Goal: Task Accomplishment & Management: Use online tool/utility

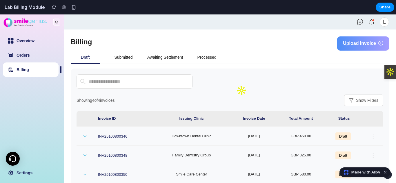
click at [355, 42] on span "Upload Invoice" at bounding box center [359, 43] width 33 height 5
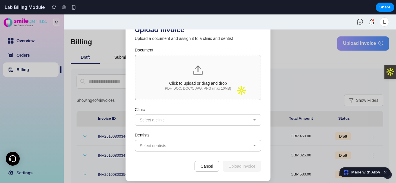
click at [201, 71] on icon at bounding box center [198, 71] width 12 height 12
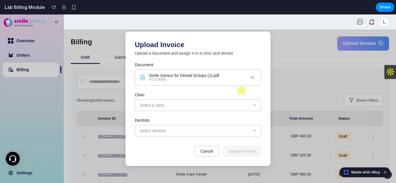
click at [162, 104] on span "Select a clinic" at bounding box center [152, 105] width 25 height 5
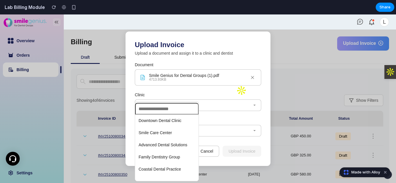
click at [163, 118] on li "Downtown Dental Clinic" at bounding box center [166, 120] width 61 height 9
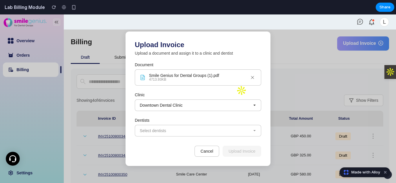
click at [199, 130] on button "Select dentists" at bounding box center [198, 131] width 126 height 12
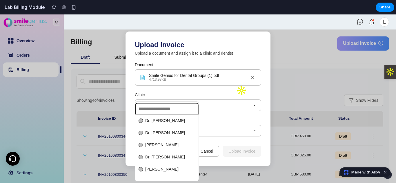
click at [155, 123] on span "Dr. Sarah Johnson" at bounding box center [165, 121] width 40 height 5
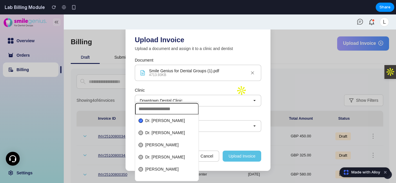
click at [236, 141] on div "Dr. Sarah Johnson Dr. Michael Chen Dr. Emily Rodriguez Dr. David Kim Dr. Jennif…" at bounding box center [198, 98] width 396 height 169
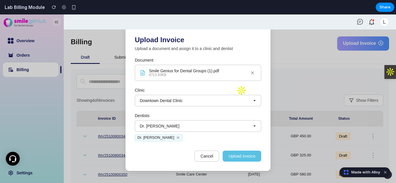
click at [240, 156] on button "Upload Invoice" at bounding box center [242, 156] width 39 height 11
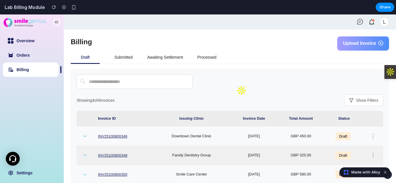
click at [238, 126] on th "Invoice Date" at bounding box center [254, 119] width 46 height 16
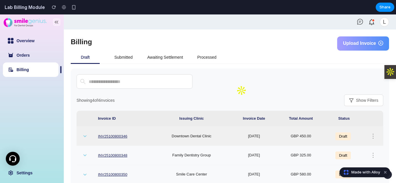
click at [215, 134] on td "Downtown Dental Clinic" at bounding box center [191, 136] width 79 height 19
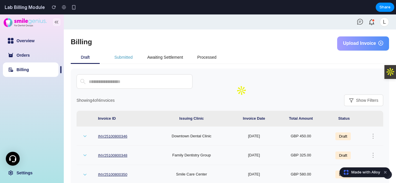
click at [126, 58] on div "Submitted" at bounding box center [123, 57] width 18 height 6
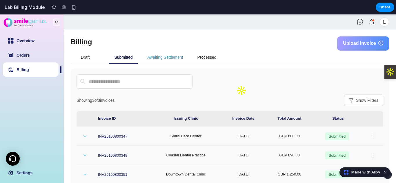
click at [163, 60] on div "Awaiting Settlement" at bounding box center [165, 57] width 36 height 6
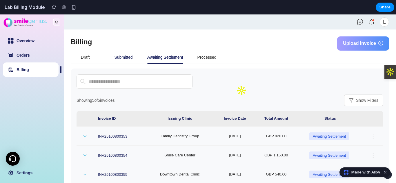
click at [133, 57] on div "Submitted" at bounding box center [123, 57] width 29 height 13
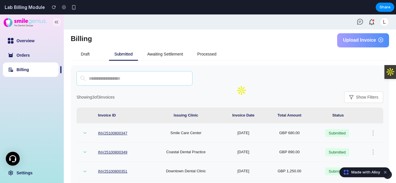
scroll to position [14, 0]
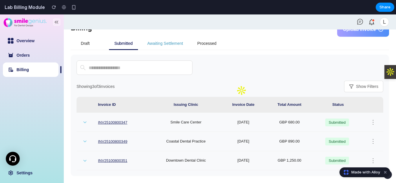
click at [170, 46] on div "Awaiting Settlement" at bounding box center [165, 43] width 36 height 6
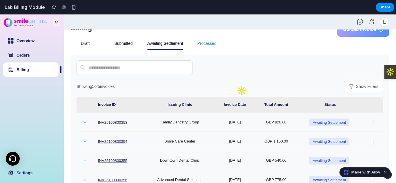
click at [206, 41] on div "Processed" at bounding box center [206, 43] width 19 height 6
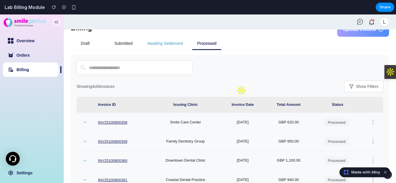
click at [169, 45] on div "Awaiting Settlement" at bounding box center [165, 43] width 36 height 6
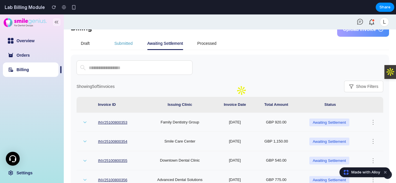
click at [127, 46] on div "Submitted" at bounding box center [123, 43] width 18 height 6
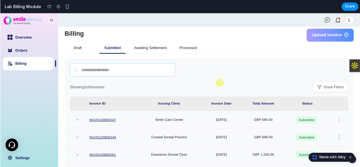
scroll to position [0, 0]
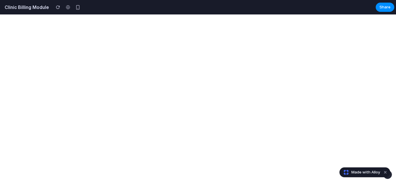
select select "**"
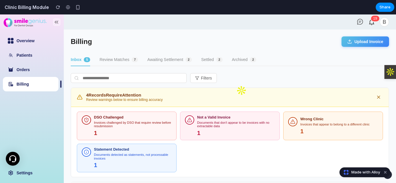
click at [130, 60] on button "Review Matches 7" at bounding box center [118, 60] width 39 height 12
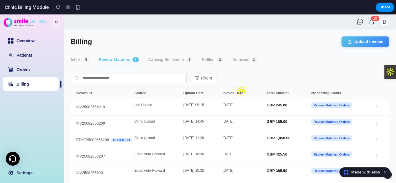
click at [79, 61] on button "Inbox 5" at bounding box center [80, 60] width 19 height 12
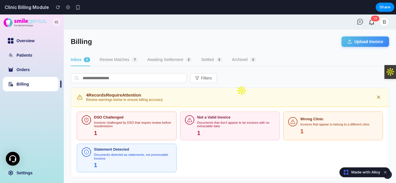
click at [118, 58] on button "Review Matches 7" at bounding box center [118, 60] width 39 height 12
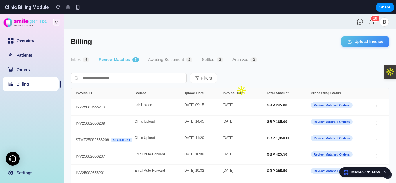
click at [78, 62] on button "Inbox 5" at bounding box center [80, 60] width 19 height 12
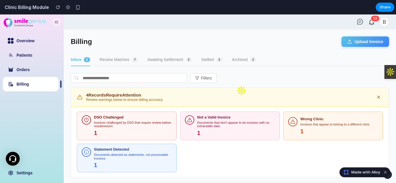
click at [118, 62] on button "Review Matches 7" at bounding box center [118, 60] width 39 height 12
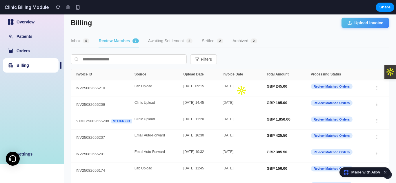
scroll to position [29, 0]
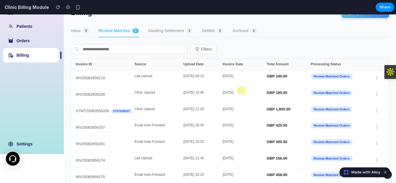
click at [73, 32] on button "Inbox 5" at bounding box center [80, 31] width 19 height 12
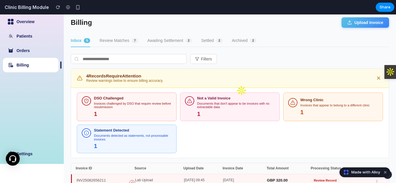
scroll to position [0, 0]
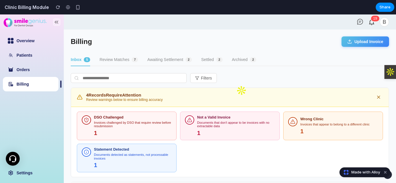
click at [120, 62] on button "Review Matches 7" at bounding box center [118, 60] width 39 height 12
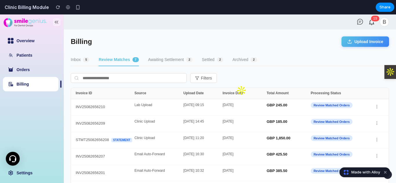
click at [85, 58] on span "5" at bounding box center [86, 59] width 6 height 5
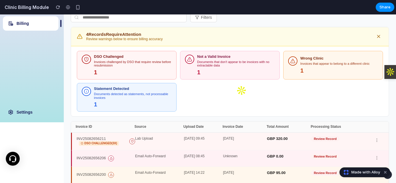
scroll to position [114, 0]
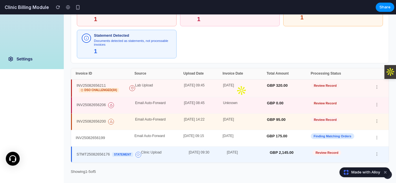
click at [137, 86] on div "Lab Upload" at bounding box center [159, 88] width 49 height 9
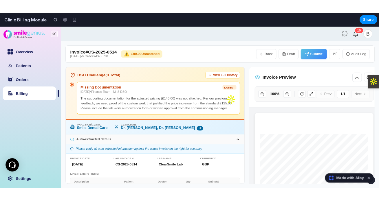
scroll to position [0, 0]
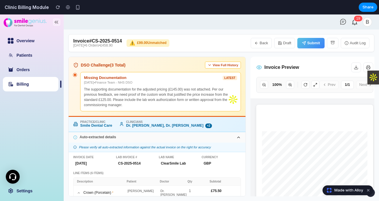
click at [123, 137] on div "Auto-extracted details" at bounding box center [157, 137] width 177 height 10
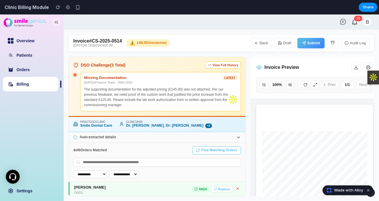
click at [123, 137] on div "Auto-extracted details" at bounding box center [157, 137] width 177 height 10
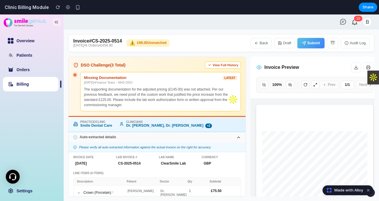
click at [29, 86] on link "Billing" at bounding box center [23, 84] width 12 height 5
click at [258, 43] on icon "button" at bounding box center [257, 43] width 4 height 4
select select "**"
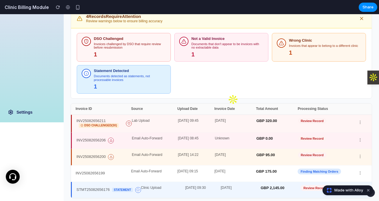
scroll to position [94, 0]
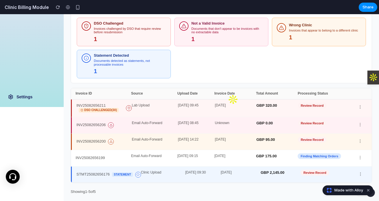
click at [337, 108] on div "Review Record" at bounding box center [325, 108] width 55 height 9
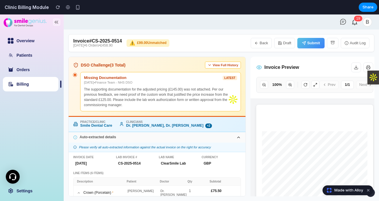
click at [258, 43] on icon "button" at bounding box center [257, 43] width 4 height 4
select select "**"
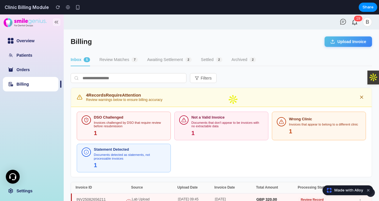
click at [119, 59] on button "Review Matches 7" at bounding box center [118, 60] width 39 height 12
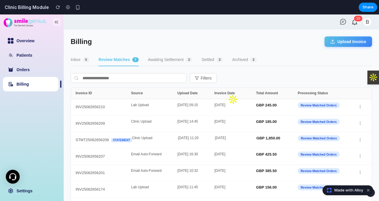
click at [82, 61] on button "Inbox 5" at bounding box center [80, 60] width 19 height 12
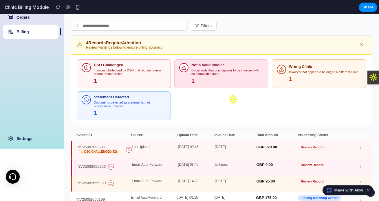
click at [195, 67] on div "Not a Valid Invoice" at bounding box center [228, 65] width 72 height 4
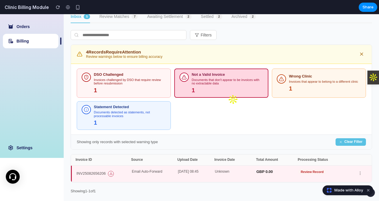
scroll to position [43, 0]
click at [159, 76] on div "DSO Challenged Invoices challenged by DSO that require review before resubmissi…" at bounding box center [130, 82] width 72 height 21
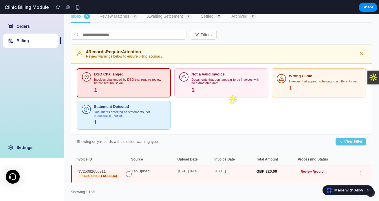
click at [156, 115] on div "Documents detected as statements, not processable invoices" at bounding box center [130, 113] width 72 height 7
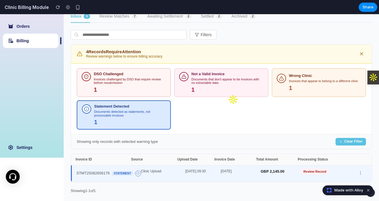
click at [281, 82] on div at bounding box center [281, 78] width 9 height 9
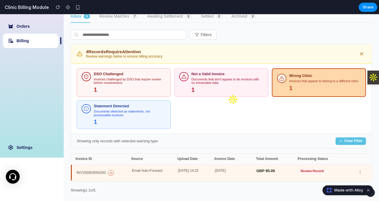
scroll to position [43, 0]
click at [143, 82] on div "Invoices challenged by DSO that require review before resubmission" at bounding box center [130, 81] width 72 height 7
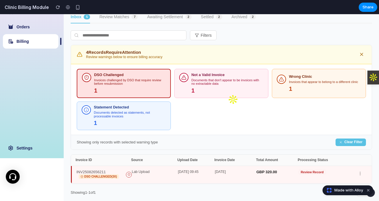
click at [189, 83] on div "Not a Valid Invoice Documents that don't appear to be invoices with no extracta…" at bounding box center [221, 83] width 84 height 21
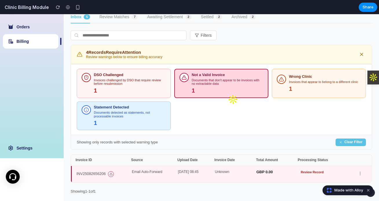
click at [155, 117] on div "Documents detected as statements, not processable invoices" at bounding box center [130, 114] width 72 height 7
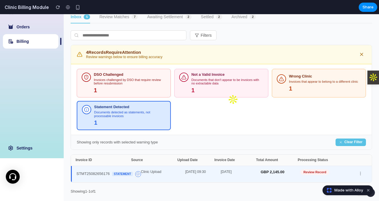
click at [203, 112] on div "DSO Challenged Invoices challenged by DSO that require review before resubmissi…" at bounding box center [221, 99] width 301 height 71
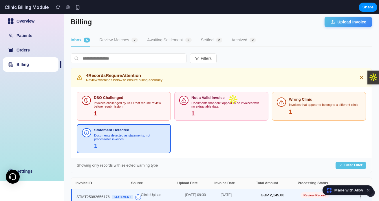
scroll to position [26, 0]
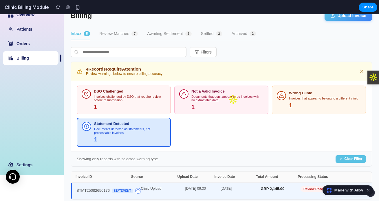
click at [167, 120] on button "Statement Detected Documents detected as statements, not processable invoices 1" at bounding box center [124, 132] width 94 height 29
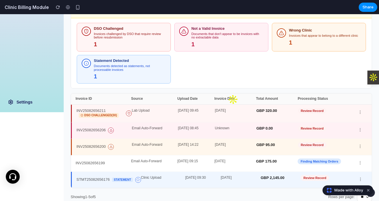
scroll to position [94, 0]
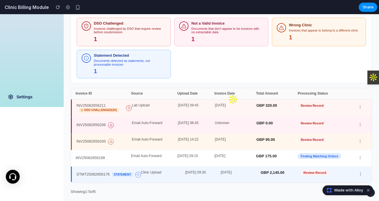
click at [153, 106] on div "Lab Upload" at bounding box center [155, 108] width 46 height 9
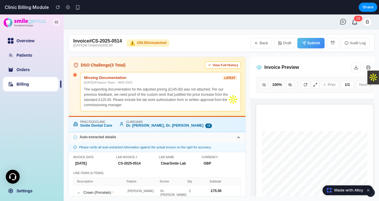
scroll to position [0, 0]
click at [27, 84] on link "Billing" at bounding box center [23, 84] width 12 height 5
click at [23, 87] on link "Billing" at bounding box center [23, 84] width 12 height 5
click at [261, 45] on button "Back" at bounding box center [261, 43] width 21 height 10
select select "**"
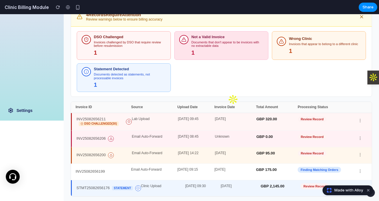
scroll to position [94, 0]
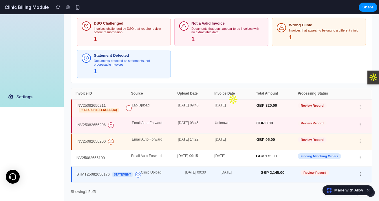
click at [275, 121] on div "GBP 0.00" at bounding box center [277, 125] width 41 height 8
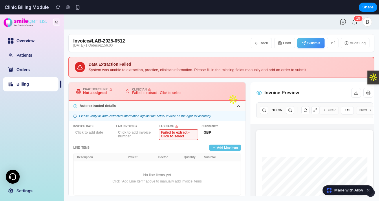
click at [29, 85] on link "Billing" at bounding box center [23, 84] width 12 height 5
drag, startPoint x: 32, startPoint y: 85, endPoint x: 89, endPoint y: 56, distance: 64.2
click at [29, 84] on link "Billing" at bounding box center [23, 84] width 12 height 5
click at [270, 45] on button "Back" at bounding box center [261, 43] width 21 height 10
select select "**"
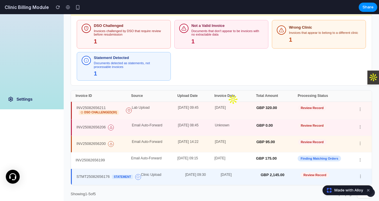
scroll to position [94, 0]
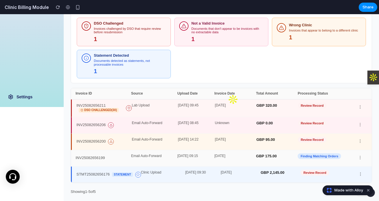
click at [178, 158] on div "[DATE] 09:15" at bounding box center [196, 159] width 37 height 8
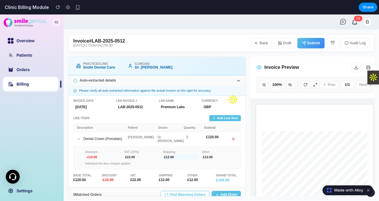
scroll to position [0, 0]
click at [194, 183] on button "Find Matching Orders" at bounding box center [185, 195] width 49 height 8
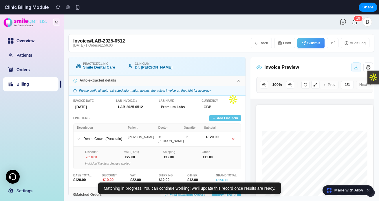
click at [355, 68] on icon "button" at bounding box center [356, 68] width 3 height 1
click at [263, 45] on button "Back" at bounding box center [261, 43] width 21 height 10
select select "**"
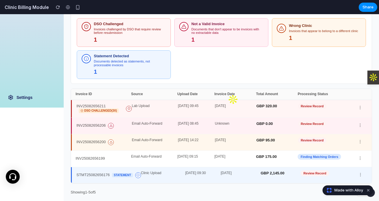
scroll to position [94, 0]
click at [170, 174] on div "Clinic Upload" at bounding box center [163, 175] width 44 height 8
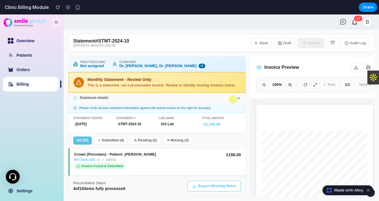
click at [29, 82] on link "Billing" at bounding box center [23, 84] width 12 height 5
click at [254, 44] on button "Back" at bounding box center [261, 43] width 21 height 10
select select "**"
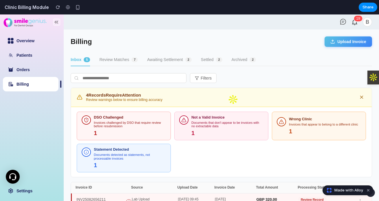
click at [126, 62] on button "Review Matches 7" at bounding box center [118, 60] width 39 height 12
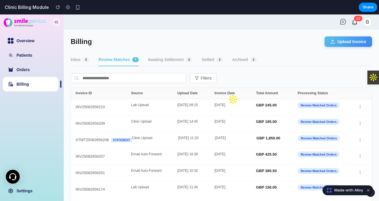
click at [77, 62] on button "Inbox 5" at bounding box center [80, 60] width 19 height 12
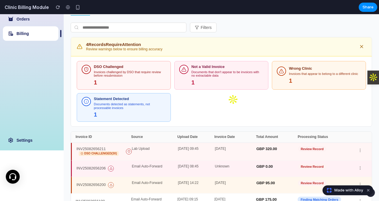
scroll to position [94, 0]
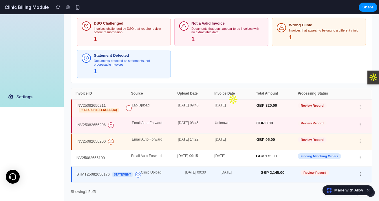
click at [158, 110] on div "Lab Upload" at bounding box center [155, 108] width 46 height 9
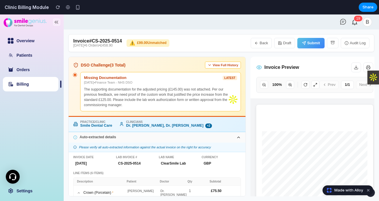
scroll to position [0, 0]
click at [34, 43] on link "Overview" at bounding box center [26, 41] width 18 height 5
click at [23, 39] on link "Overview" at bounding box center [26, 41] width 18 height 5
click at [268, 44] on button "Back" at bounding box center [261, 43] width 21 height 10
select select "**"
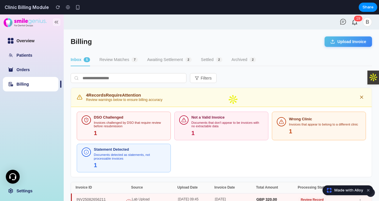
click at [23, 43] on link "Overview" at bounding box center [26, 41] width 18 height 5
